Goal: Navigation & Orientation: Find specific page/section

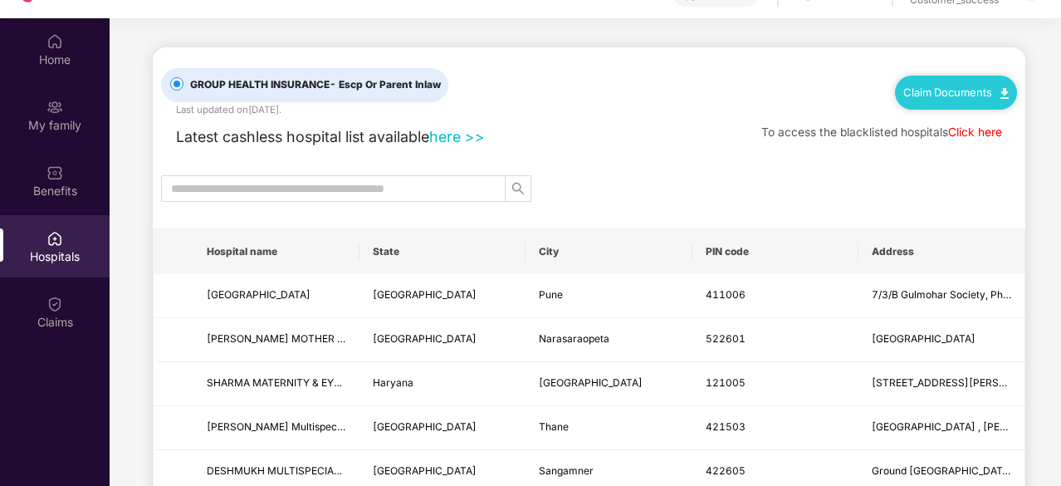
scroll to position [83, 0]
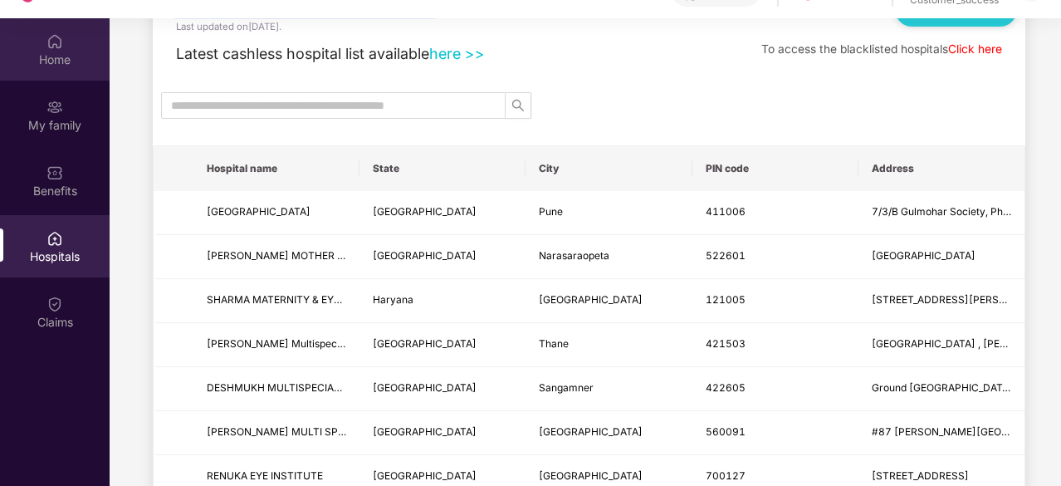
click at [83, 43] on div "Home" at bounding box center [55, 49] width 110 height 62
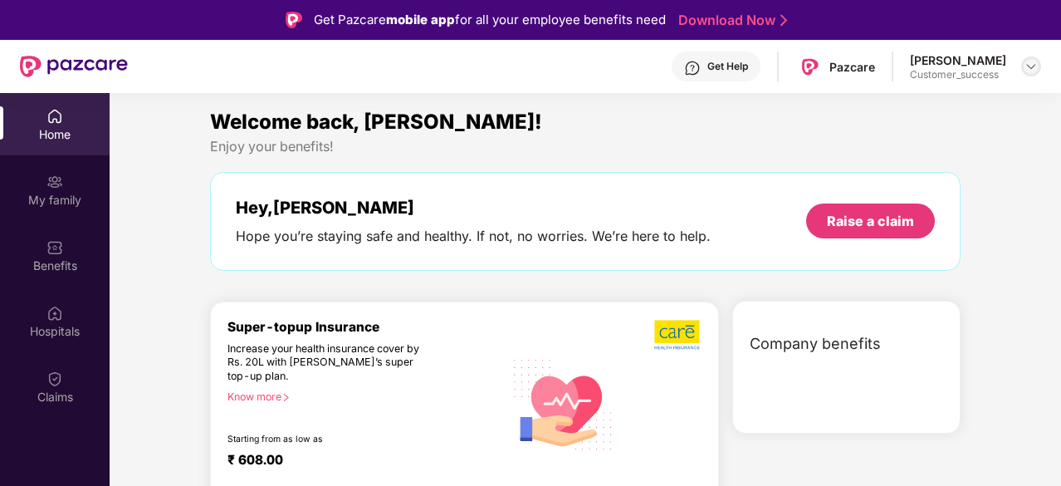
click at [1033, 65] on img at bounding box center [1031, 66] width 13 height 13
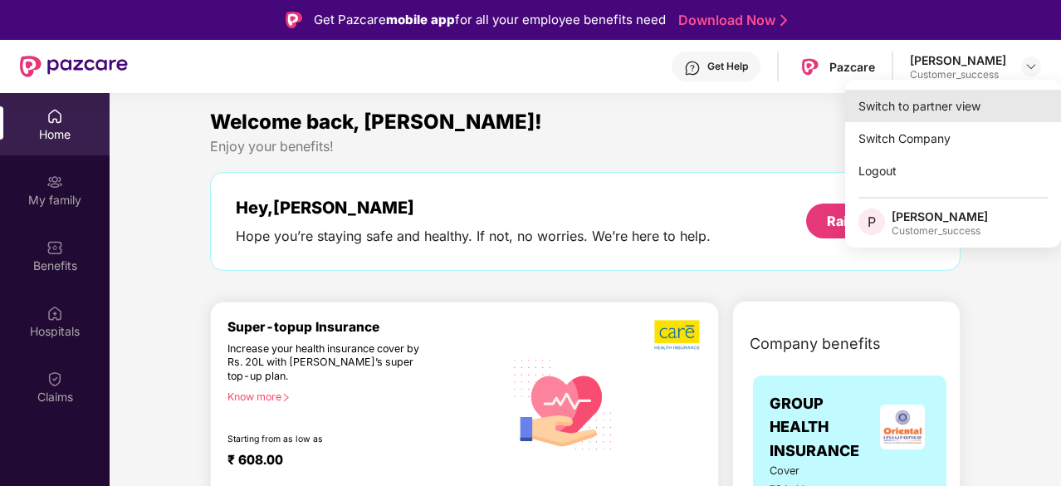
click at [965, 110] on div "Switch to partner view" at bounding box center [953, 106] width 216 height 32
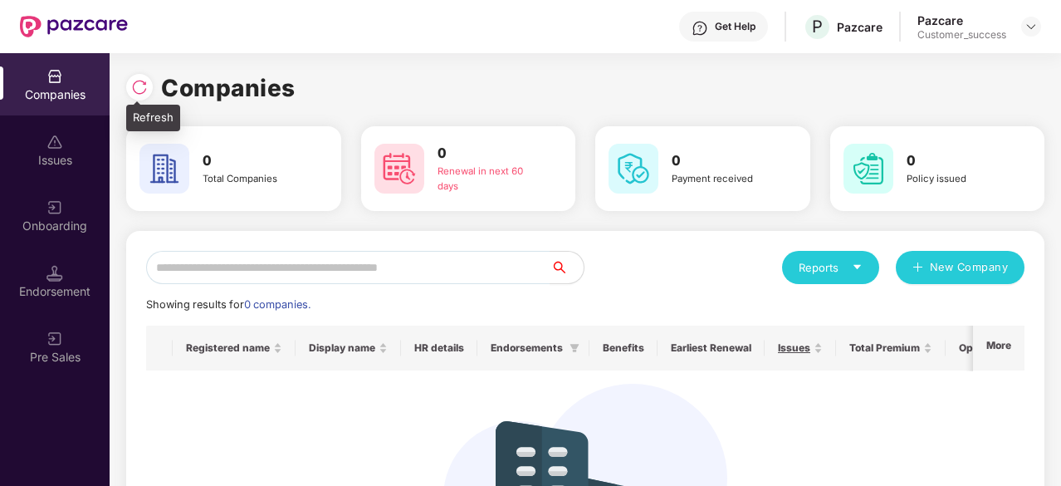
click at [144, 90] on img at bounding box center [139, 87] width 17 height 17
click at [133, 93] on img at bounding box center [139, 87] width 17 height 17
click at [141, 89] on img at bounding box center [139, 87] width 17 height 17
click at [149, 93] on div at bounding box center [139, 87] width 27 height 27
